Goal: Information Seeking & Learning: Learn about a topic

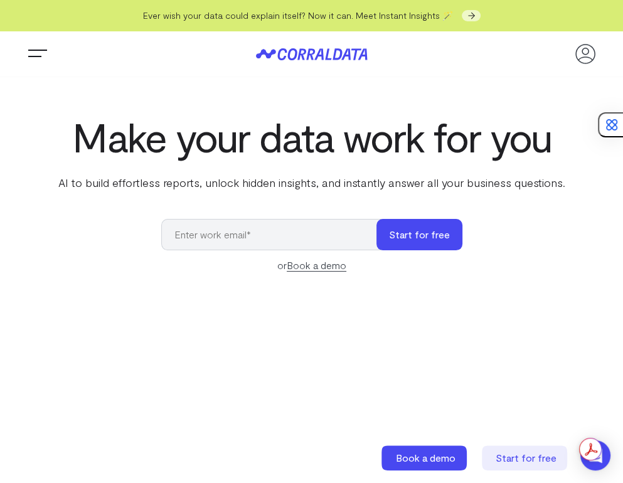
click at [41, 55] on span "Trigger Menu" at bounding box center [37, 54] width 25 height 1
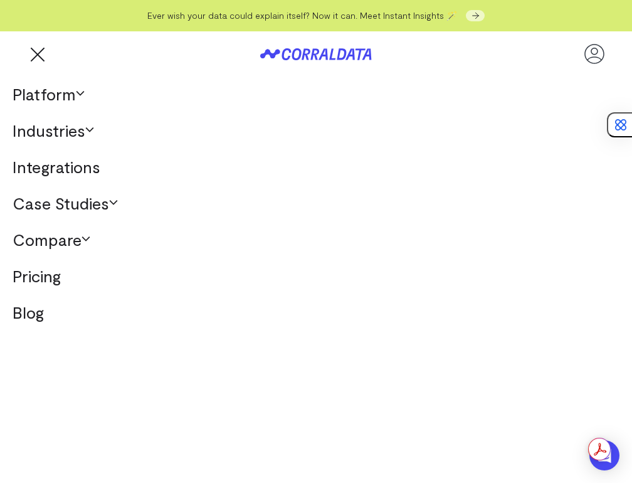
click at [66, 127] on link "Industries" at bounding box center [316, 130] width 632 height 36
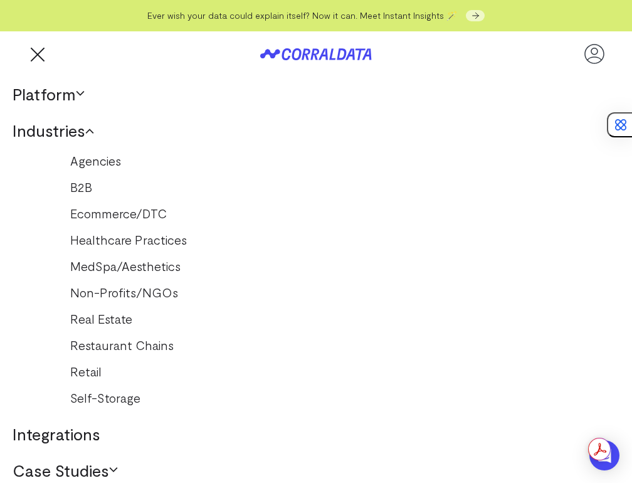
click at [92, 317] on link "Real Estate" at bounding box center [316, 319] width 517 height 20
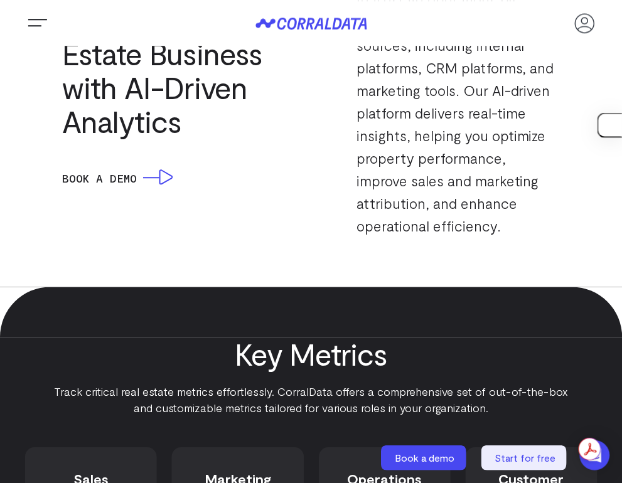
scroll to position [930, 0]
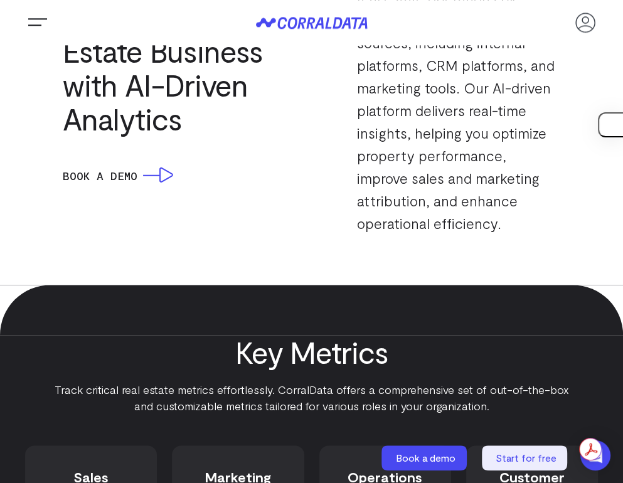
click at [255, 155] on div "AI-POWERED DATA FOR BUSINESS GROWTH Elevate Your Real Estate Business with AI-D…" at bounding box center [183, 99] width 241 height 271
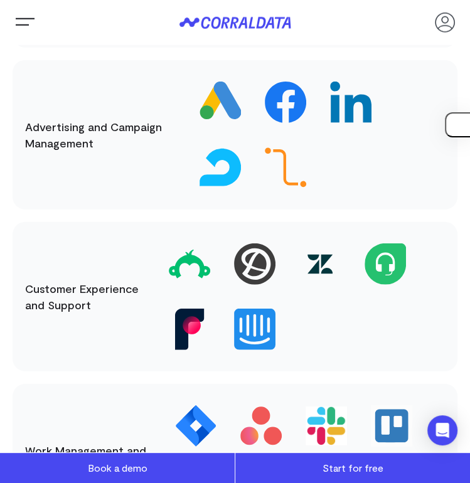
scroll to position [1761, 0]
